Goal: Information Seeking & Learning: Learn about a topic

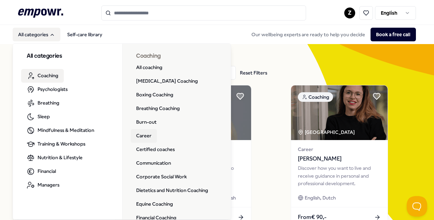
click at [149, 134] on link "Career" at bounding box center [144, 136] width 26 height 14
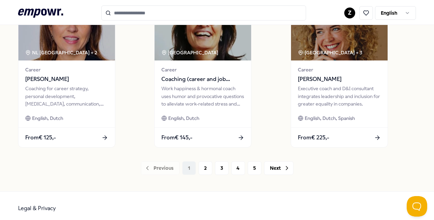
scroll to position [543, 0]
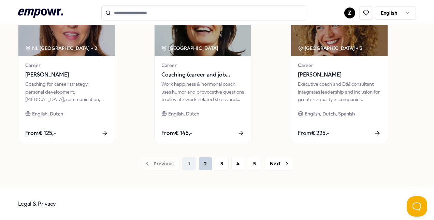
click at [202, 164] on button "2" at bounding box center [206, 164] width 14 height 14
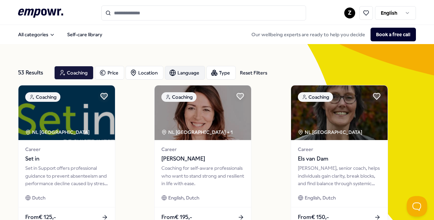
click at [191, 73] on div "Language" at bounding box center [185, 73] width 40 height 14
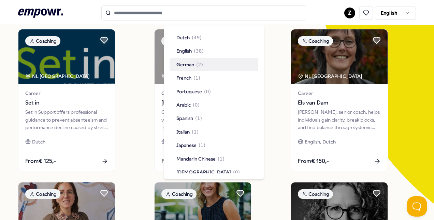
click at [273, 27] on div "53 Results Reset Filters Coaching Price Location Language Type Reset Filters" at bounding box center [217, 16] width 398 height 25
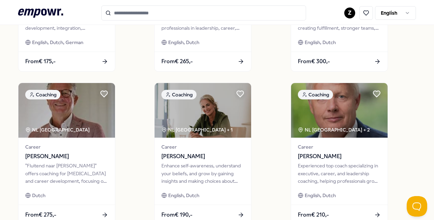
scroll to position [543, 0]
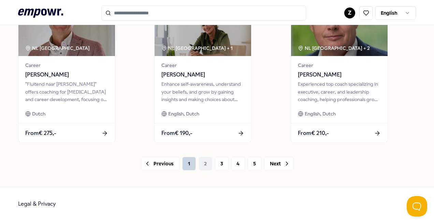
click at [189, 161] on button "1" at bounding box center [189, 164] width 14 height 14
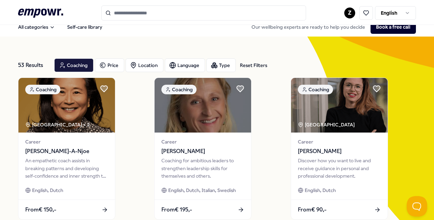
scroll to position [21, 0]
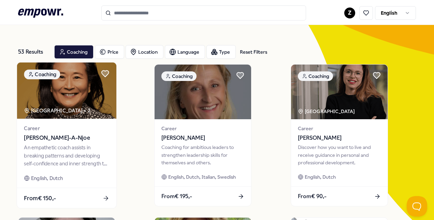
click at [87, 99] on img at bounding box center [66, 90] width 99 height 56
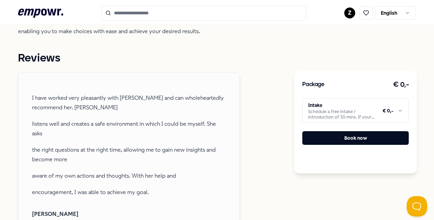
scroll to position [265, 0]
